Goal: Task Accomplishment & Management: Use online tool/utility

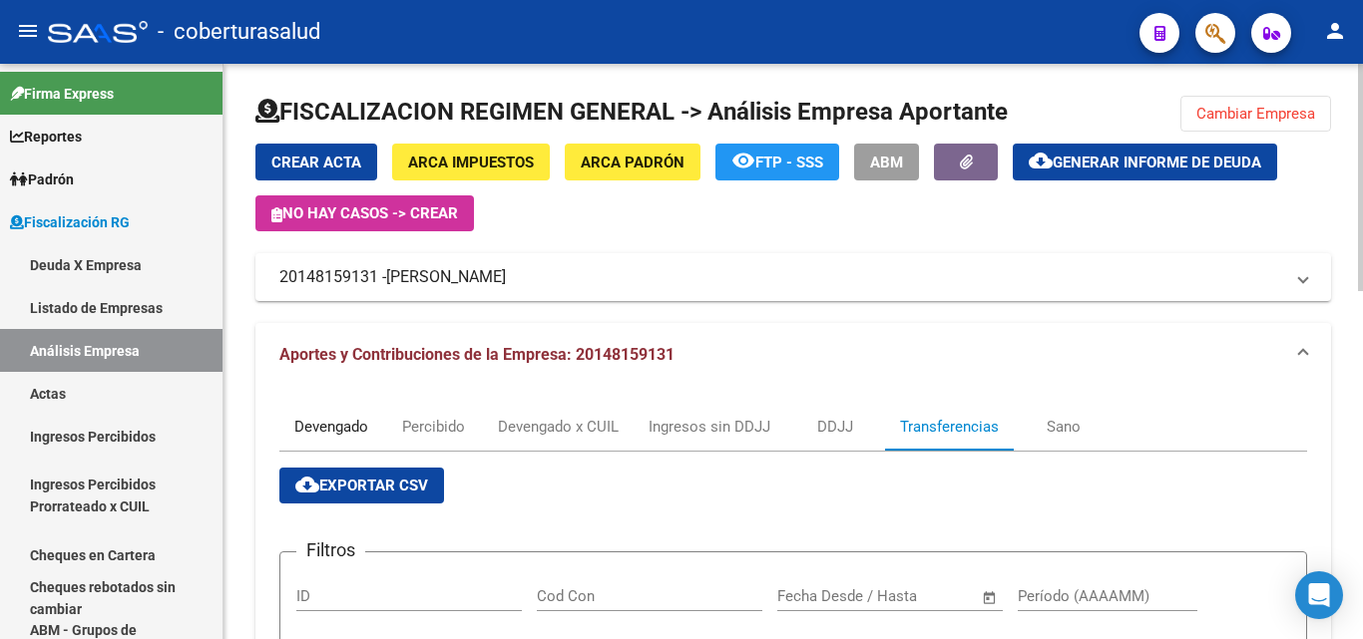
click at [341, 433] on div "Devengado" at bounding box center [331, 427] width 74 height 22
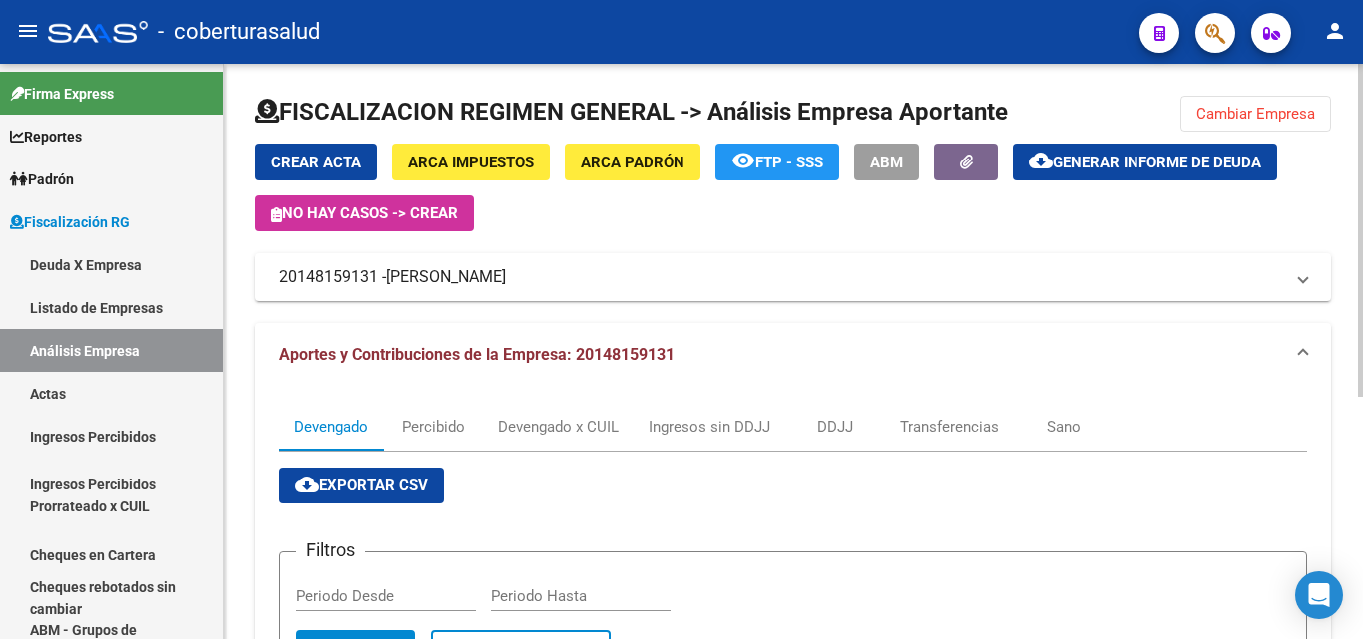
click at [1243, 121] on span "Cambiar Empresa" at bounding box center [1255, 114] width 119 height 18
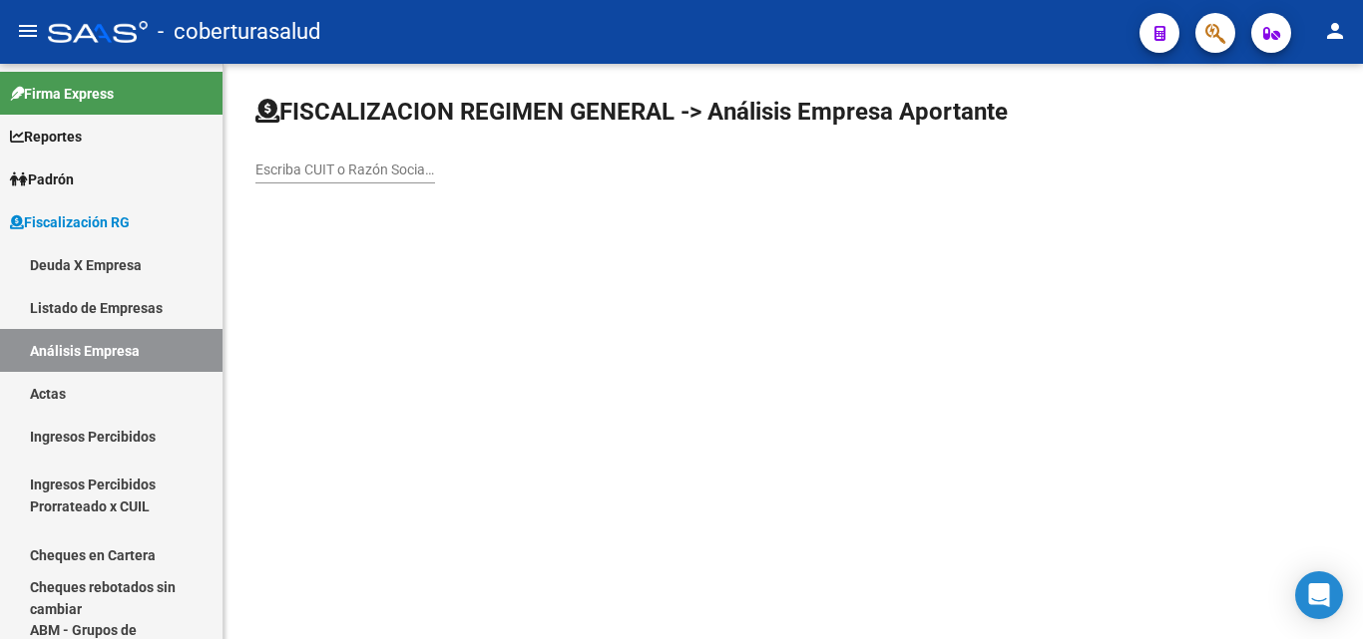
click at [286, 159] on div "Escriba CUIT o Razón Social para buscar" at bounding box center [345, 164] width 180 height 40
click at [287, 171] on input "Escriba CUIT o Razón Social para buscar" at bounding box center [345, 170] width 180 height 17
paste input "30715994239"
type input "30715994239"
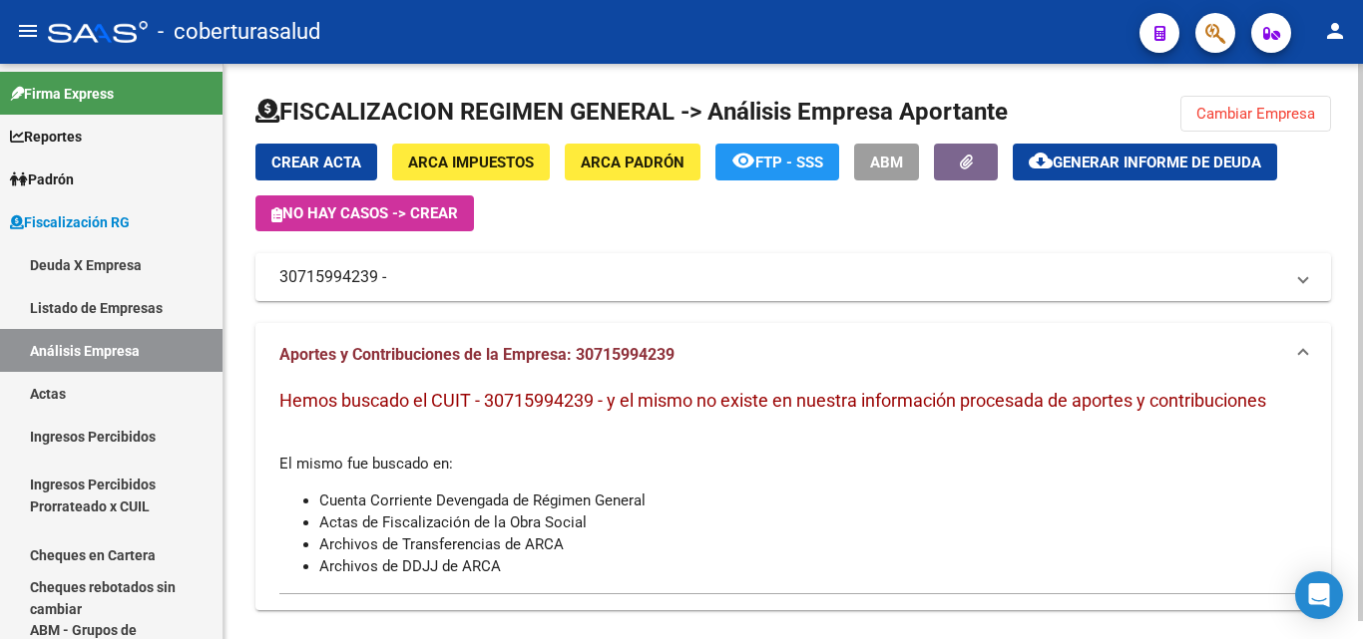
click at [1253, 110] on span "Cambiar Empresa" at bounding box center [1255, 114] width 119 height 18
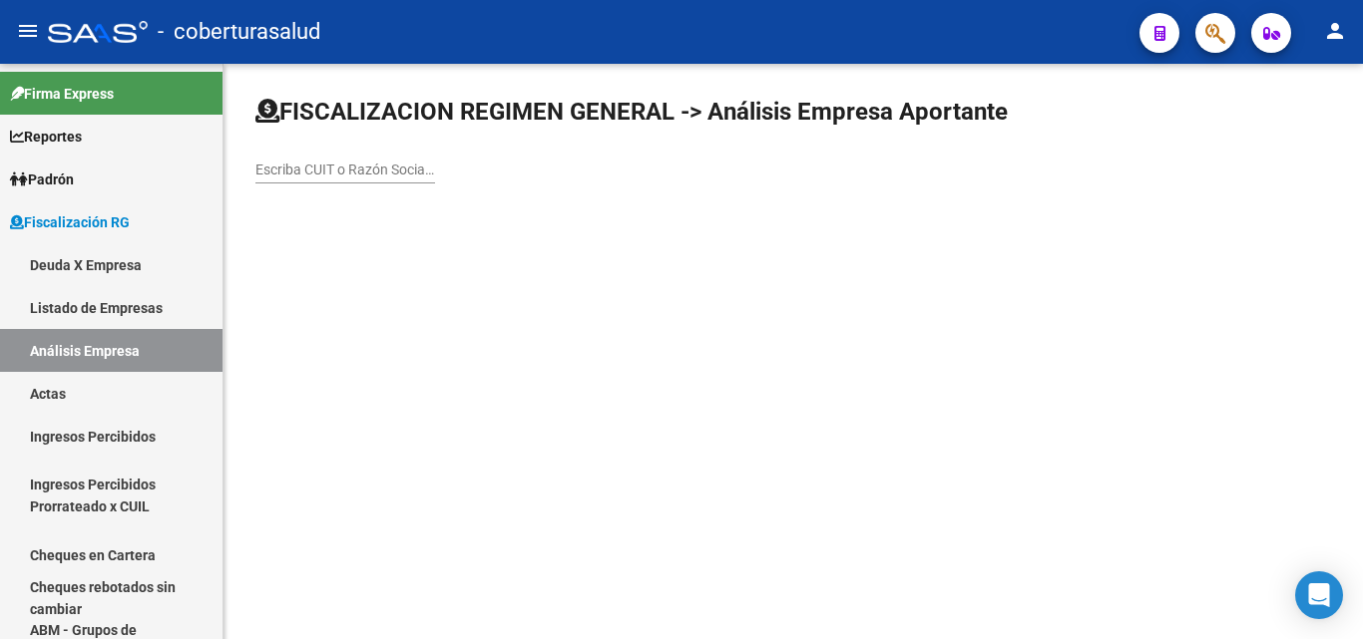
click at [396, 155] on div "Escriba CUIT o Razón Social para buscar" at bounding box center [345, 164] width 180 height 40
paste input "30715076787"
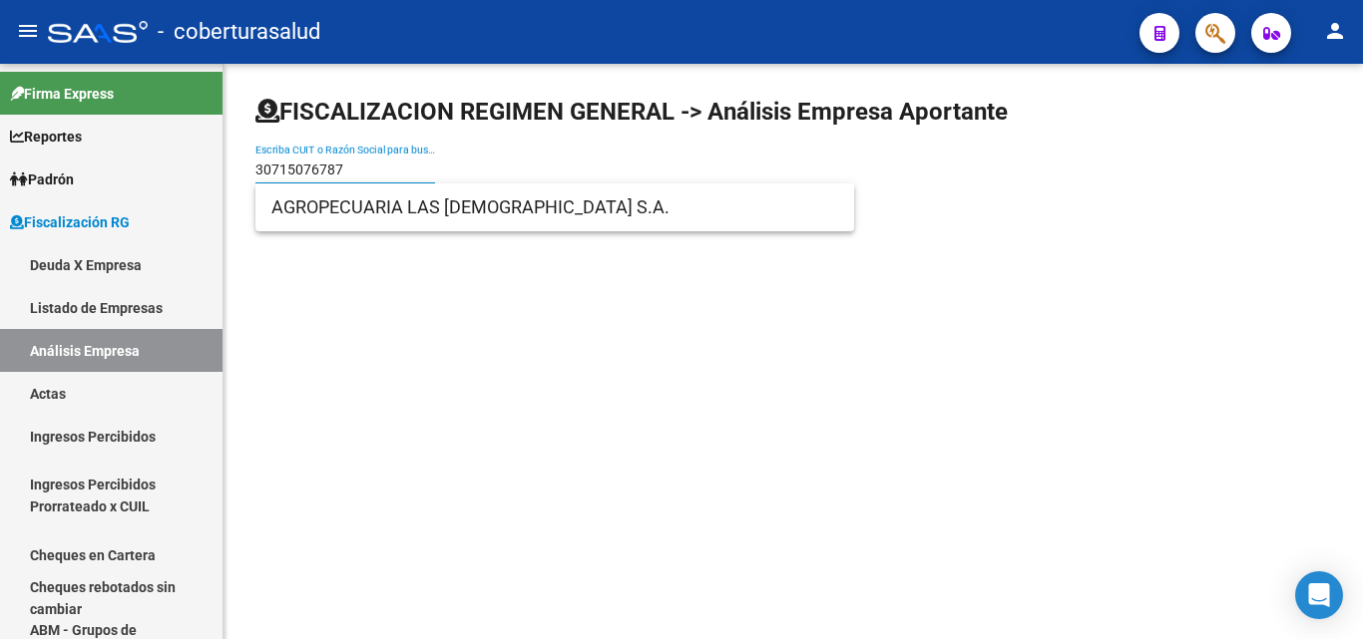
type input "30715076787"
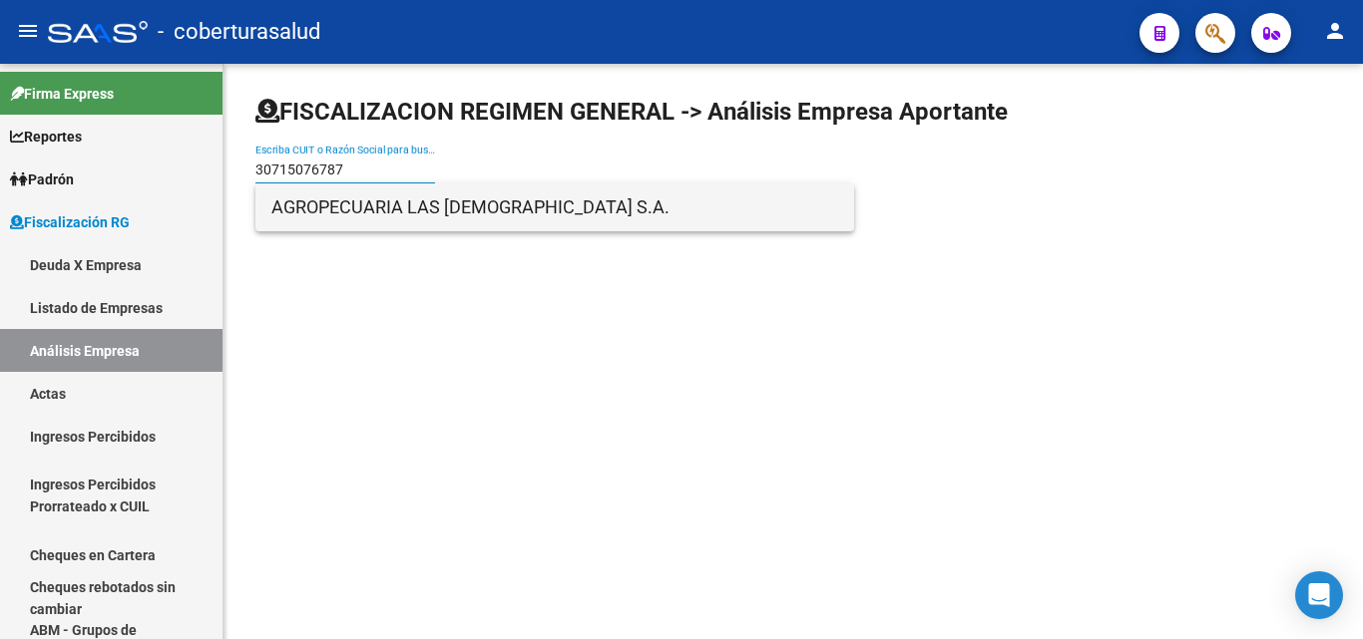
click at [402, 219] on span "AGROPECUARIA LAS [DEMOGRAPHIC_DATA] S.A." at bounding box center [554, 208] width 567 height 48
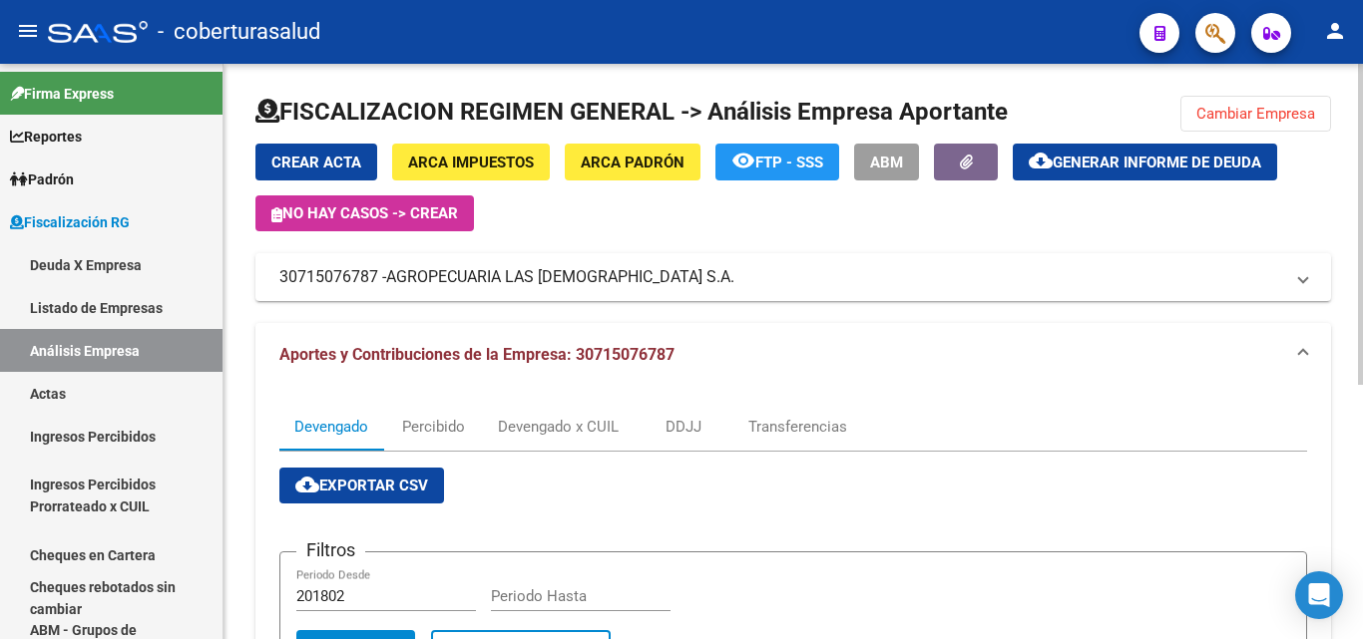
click at [1270, 121] on span "Cambiar Empresa" at bounding box center [1255, 114] width 119 height 18
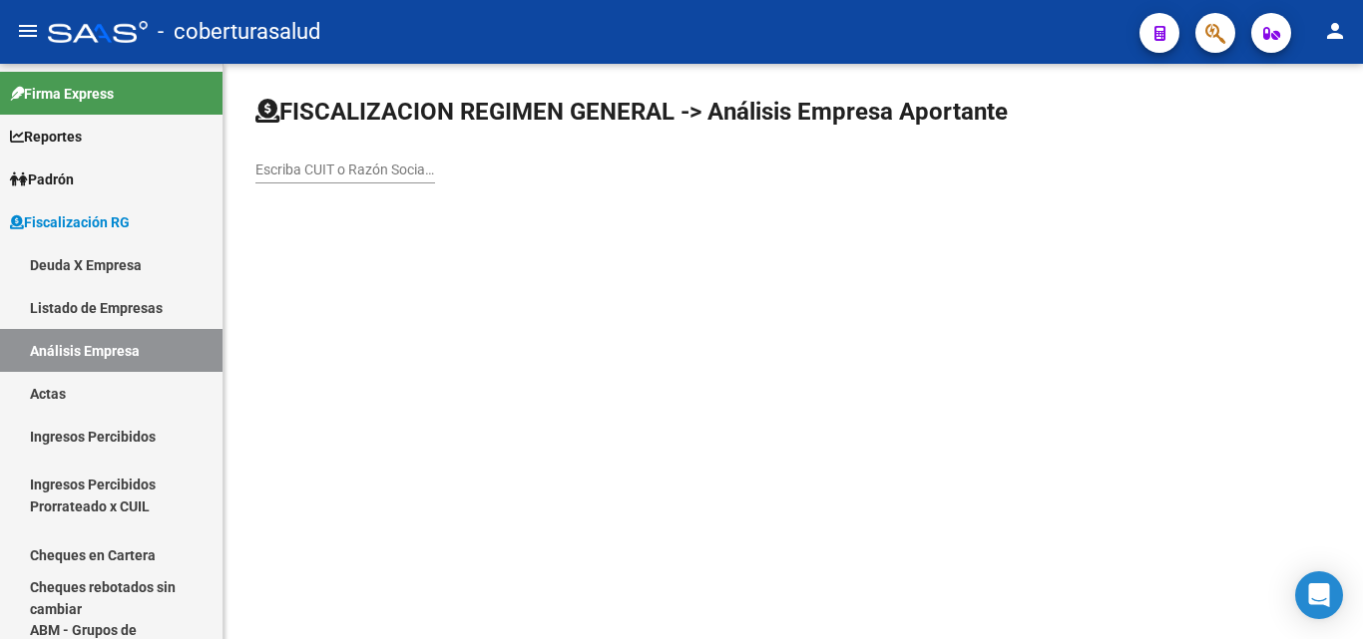
click at [352, 172] on input "Escriba CUIT o Razón Social para buscar" at bounding box center [345, 170] width 180 height 17
paste input "30711927979"
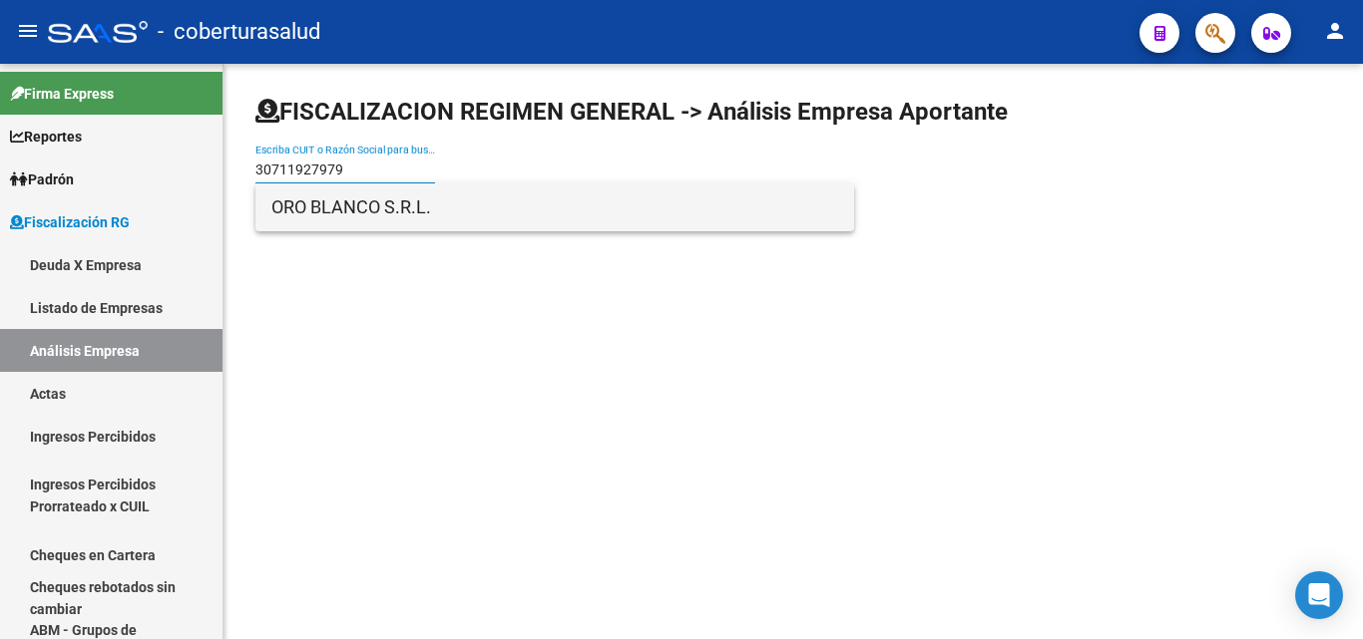
type input "30711927979"
click at [456, 215] on span "ORO BLANCO S.R.L." at bounding box center [554, 208] width 567 height 48
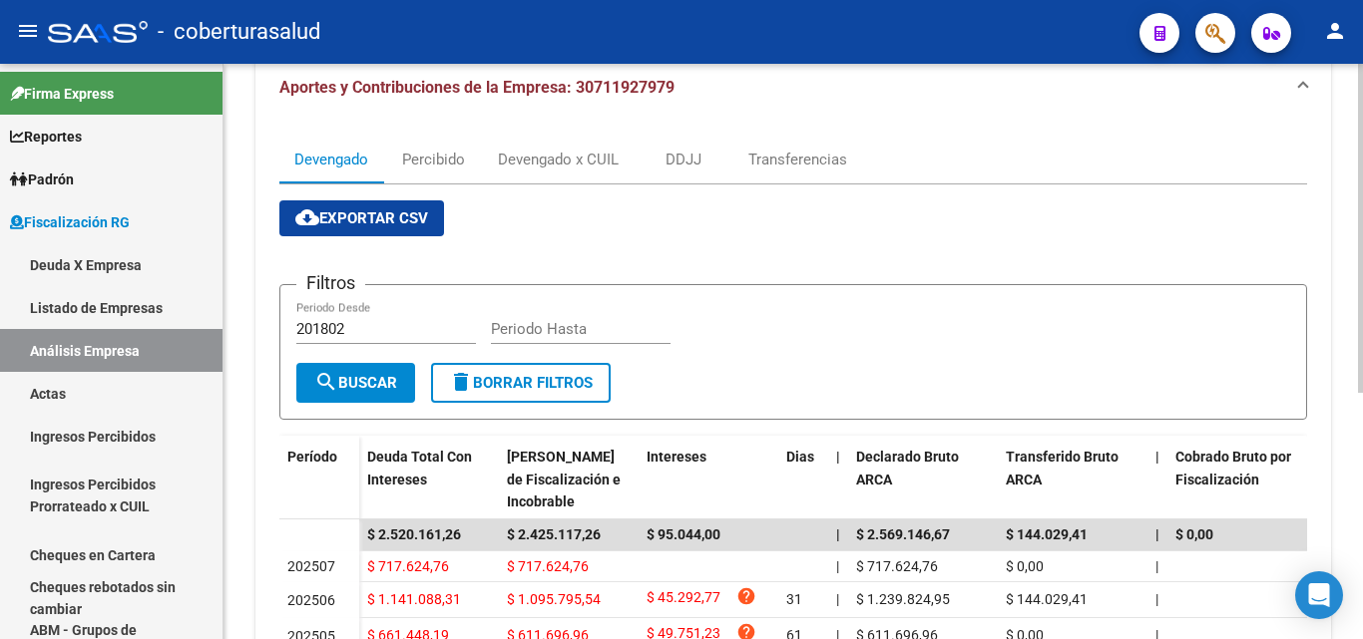
scroll to position [200, 0]
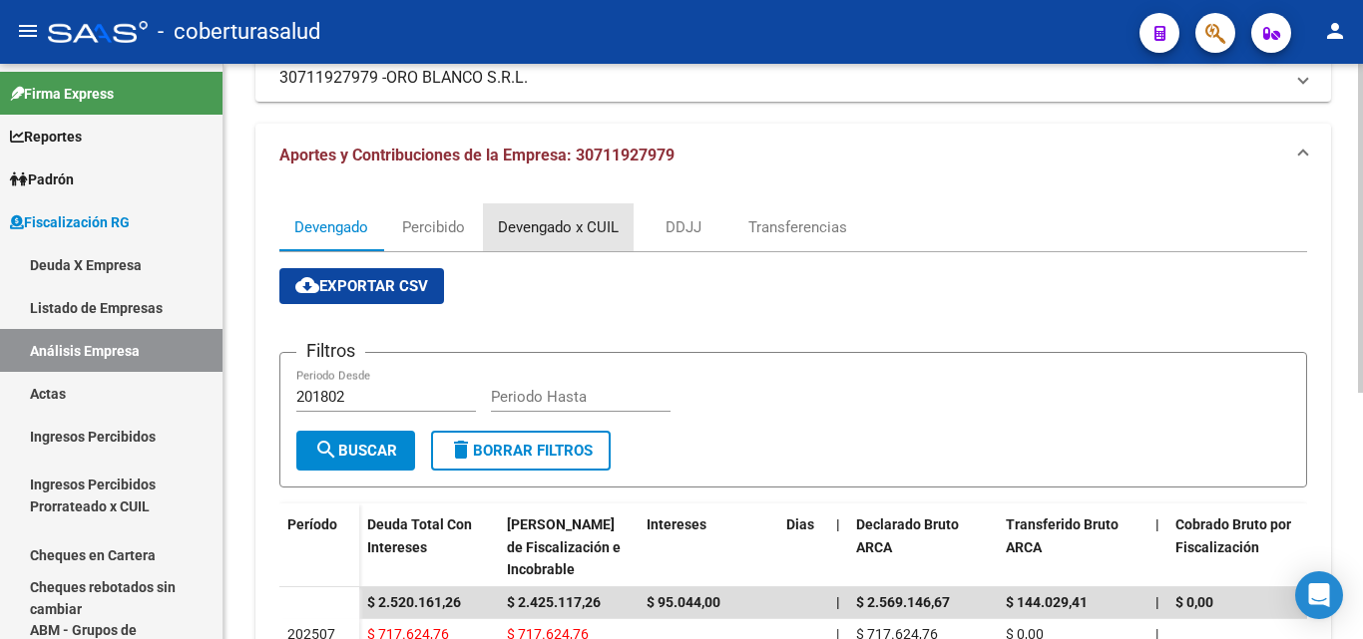
click at [554, 229] on div "Devengado x CUIL" at bounding box center [558, 227] width 121 height 22
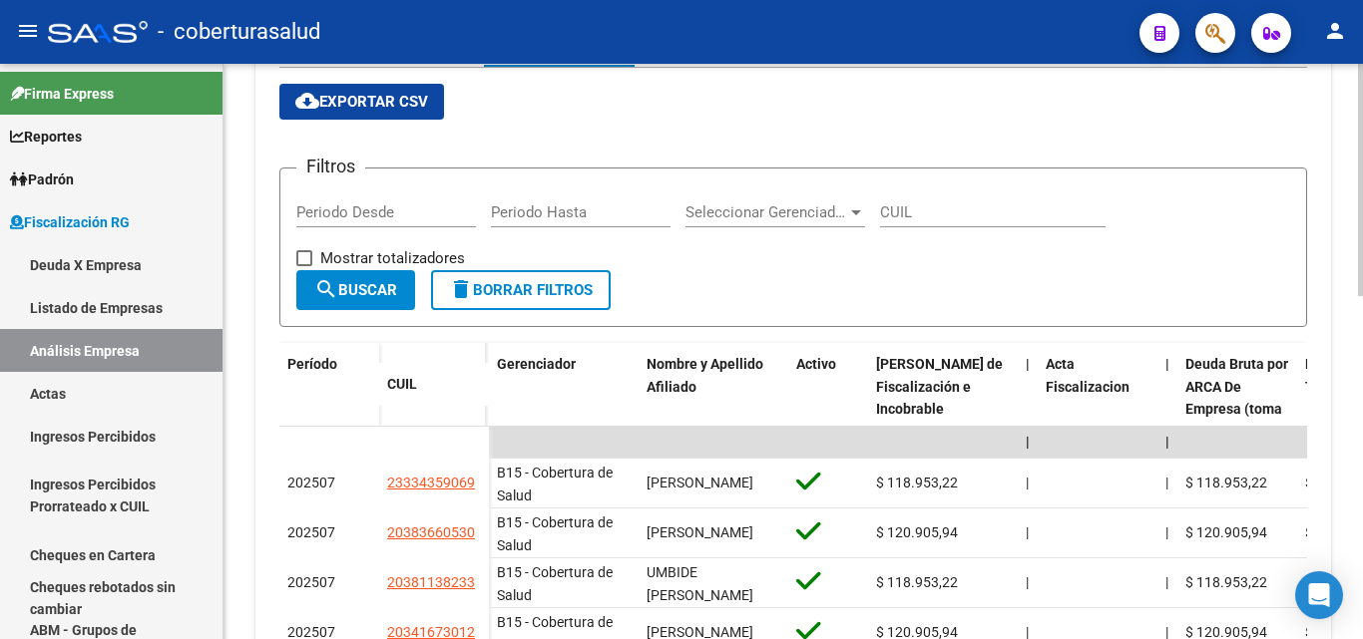
scroll to position [299, 0]
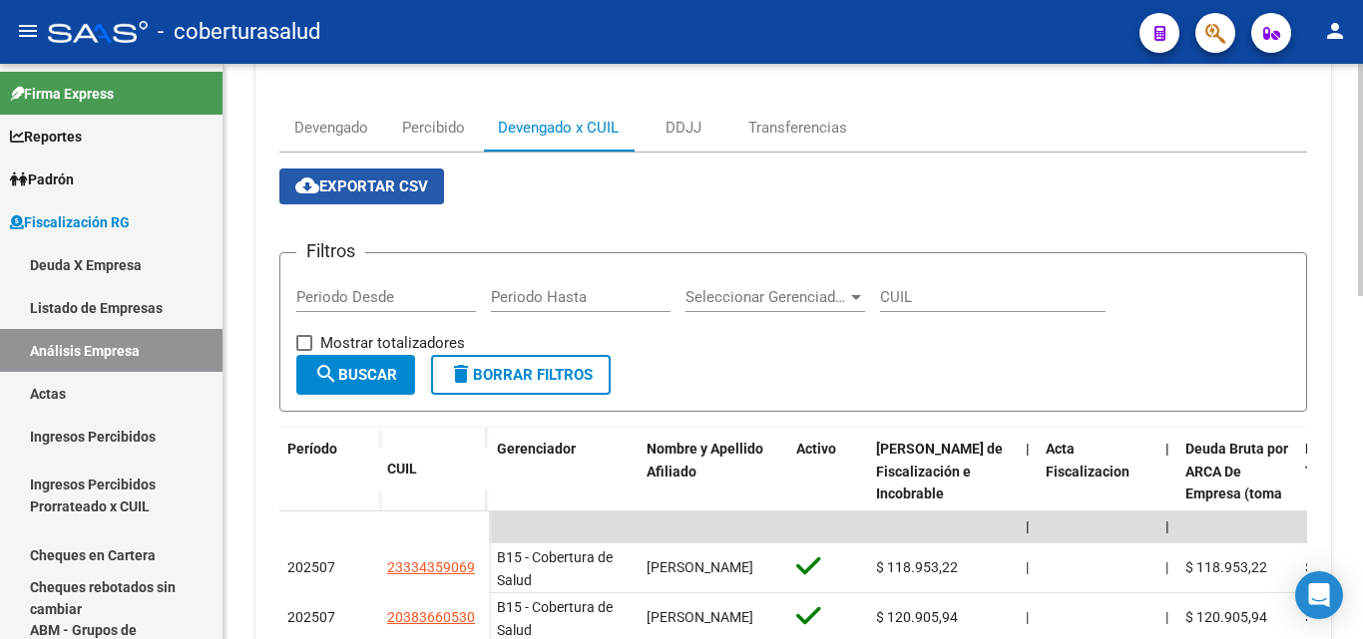
drag, startPoint x: 410, startPoint y: 186, endPoint x: 402, endPoint y: 193, distance: 10.6
click at [410, 187] on span "cloud_download Exportar CSV" at bounding box center [361, 187] width 133 height 18
